Goal: Find specific page/section: Find specific page/section

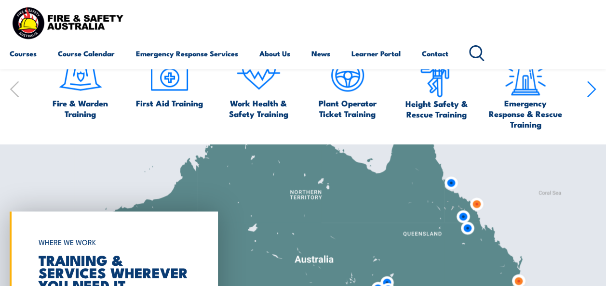
scroll to position [540, 0]
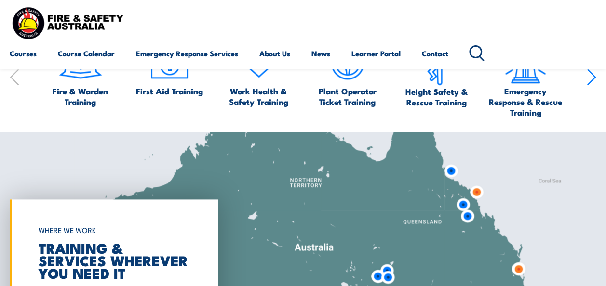
click at [481, 51] on circle at bounding box center [475, 52] width 12 height 12
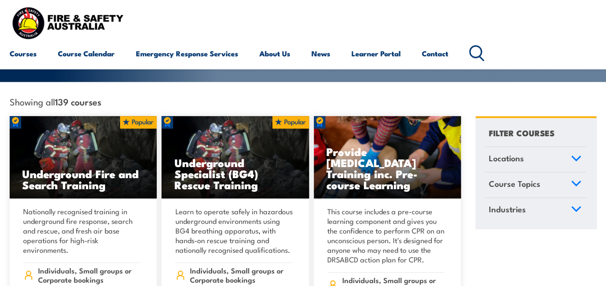
scroll to position [250, 0]
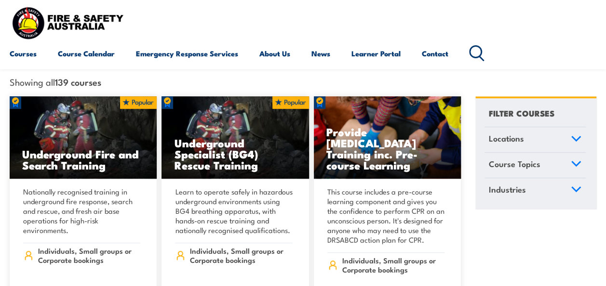
click at [482, 53] on icon at bounding box center [476, 53] width 15 height 16
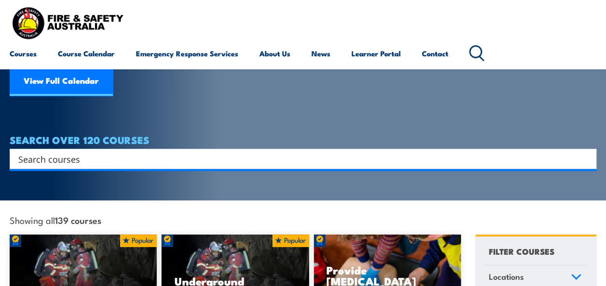
scroll to position [116, 0]
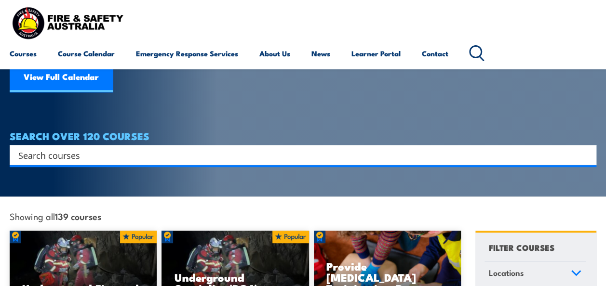
click at [481, 47] on circle at bounding box center [475, 52] width 12 height 12
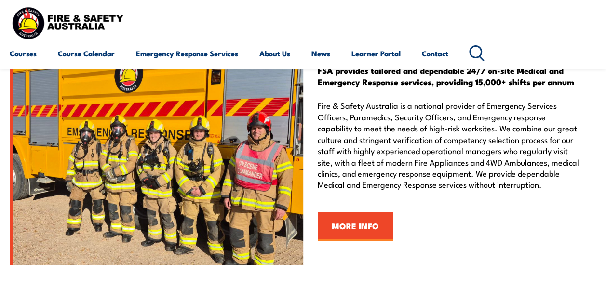
scroll to position [1060, 0]
